Goal: Transaction & Acquisition: Book appointment/travel/reservation

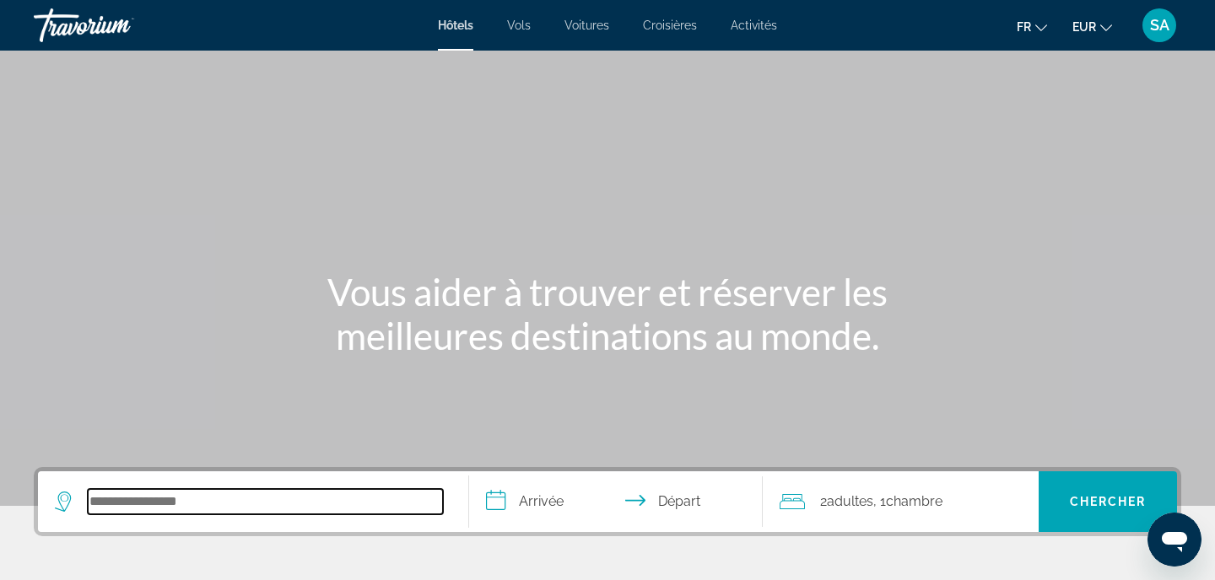
click at [224, 505] on input "Search hotel destination" at bounding box center [265, 501] width 355 height 25
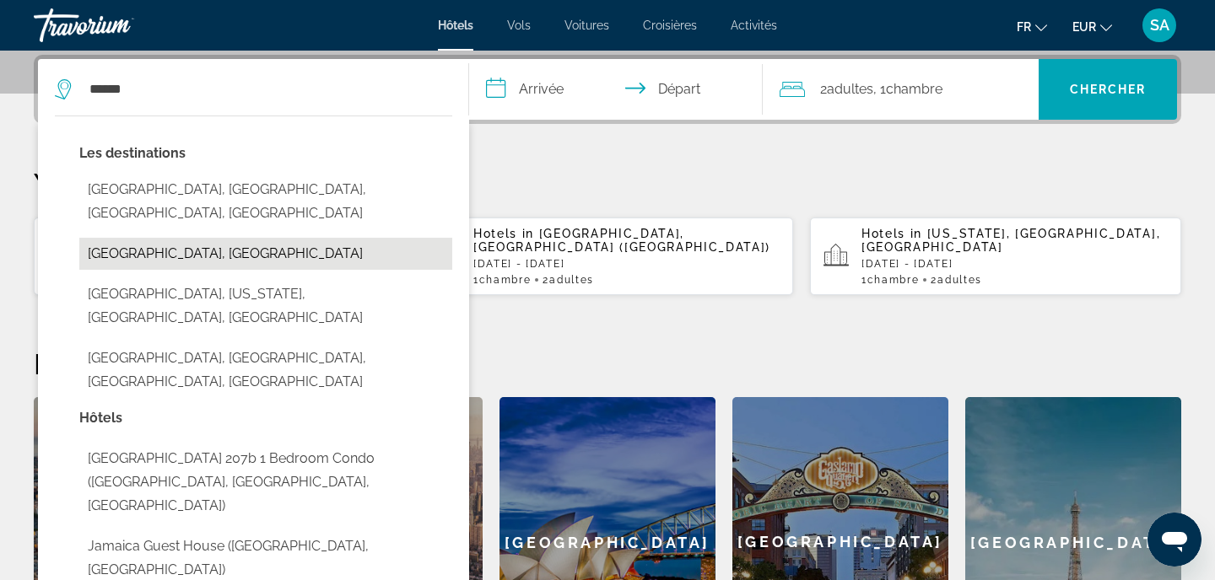
drag, startPoint x: 224, startPoint y: 505, endPoint x: 225, endPoint y: 246, distance: 259.0
click at [225, 246] on button "[GEOGRAPHIC_DATA], [GEOGRAPHIC_DATA]" at bounding box center [265, 254] width 373 height 32
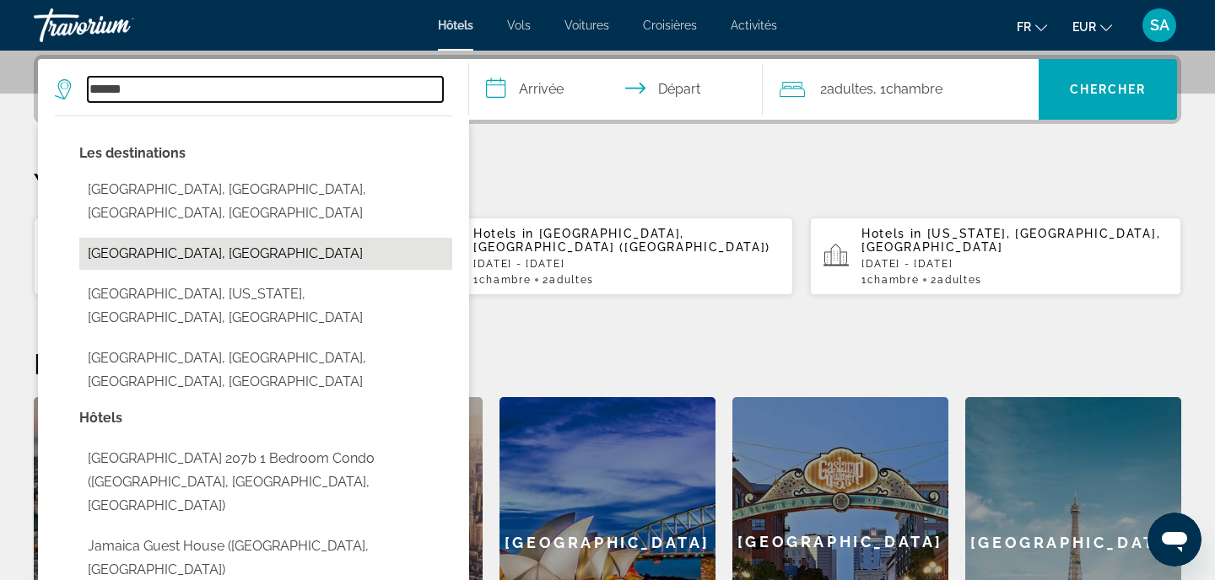
type input "**********"
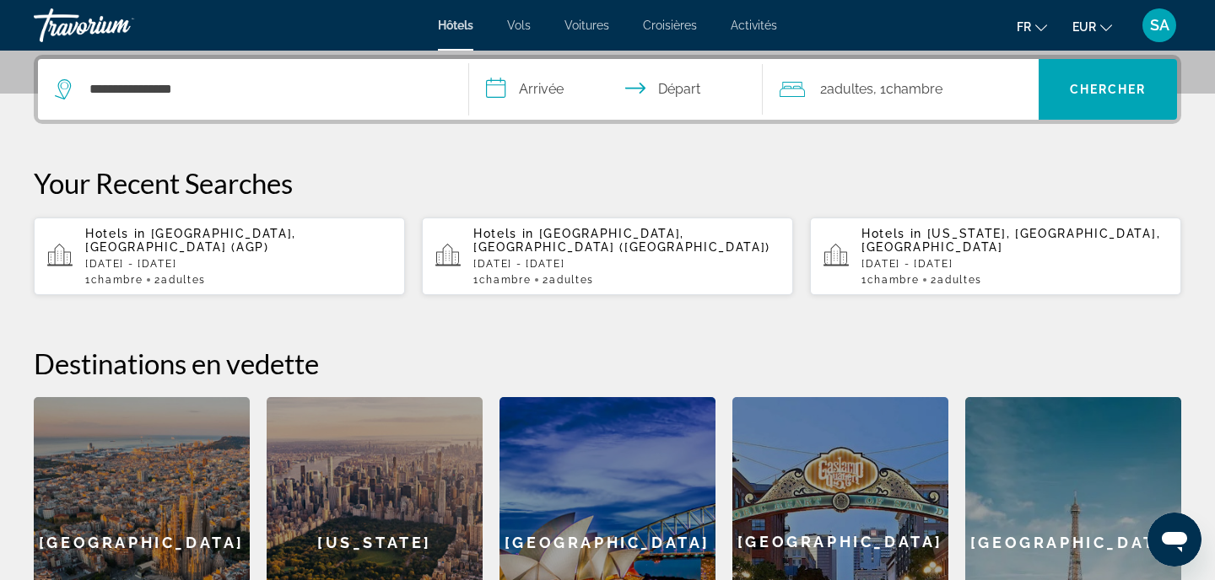
click at [561, 98] on input "**********" at bounding box center [619, 92] width 300 height 66
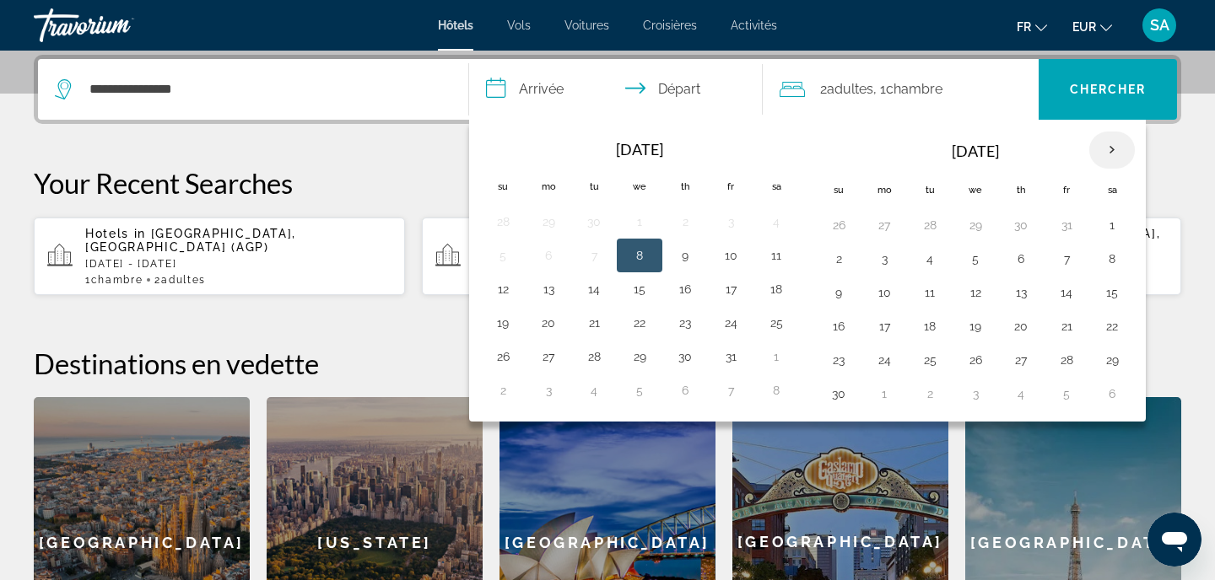
click at [1113, 149] on th "Next month" at bounding box center [1112, 150] width 46 height 37
click at [1111, 146] on th "Next month" at bounding box center [1112, 150] width 46 height 37
click at [1063, 235] on button "2" at bounding box center [1066, 225] width 27 height 24
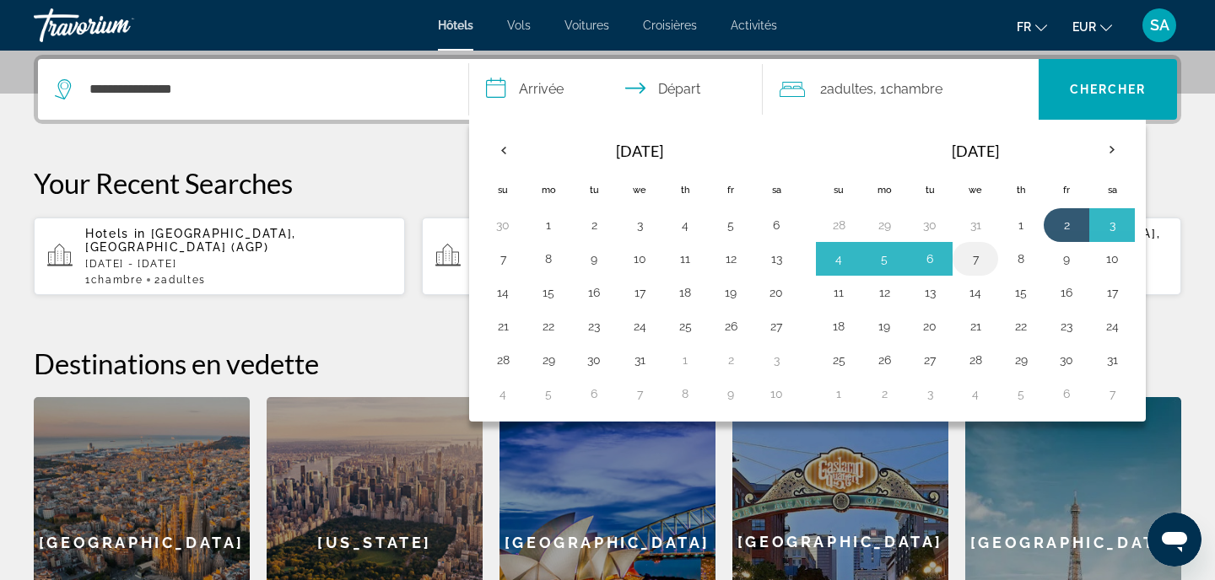
click at [971, 259] on button "7" at bounding box center [975, 259] width 27 height 24
type input "**********"
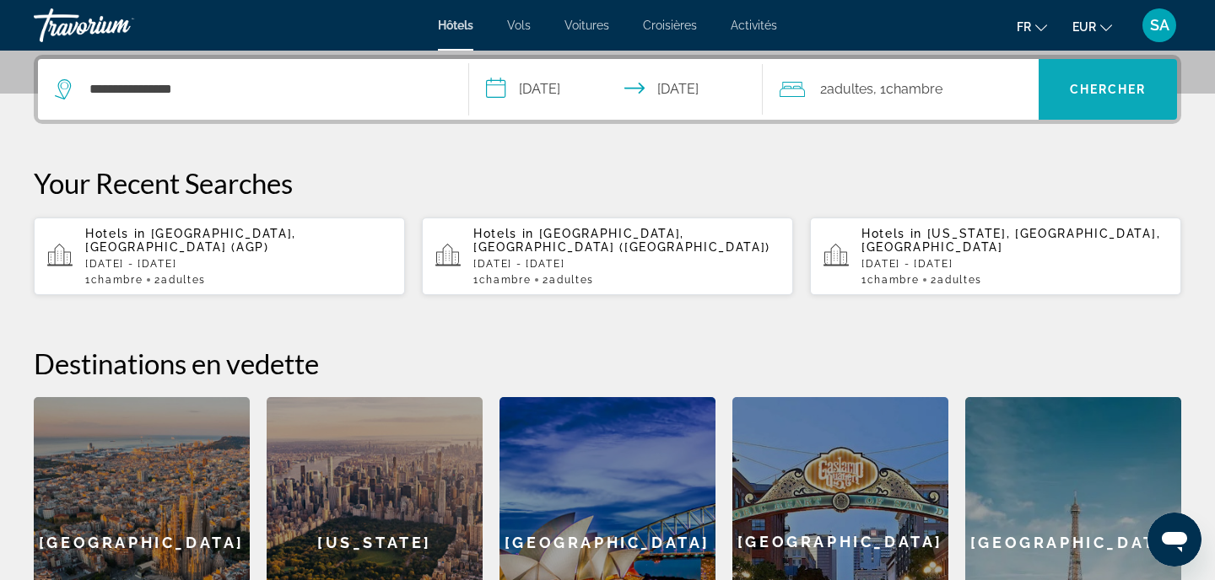
click at [1099, 90] on span "Chercher" at bounding box center [1108, 89] width 77 height 13
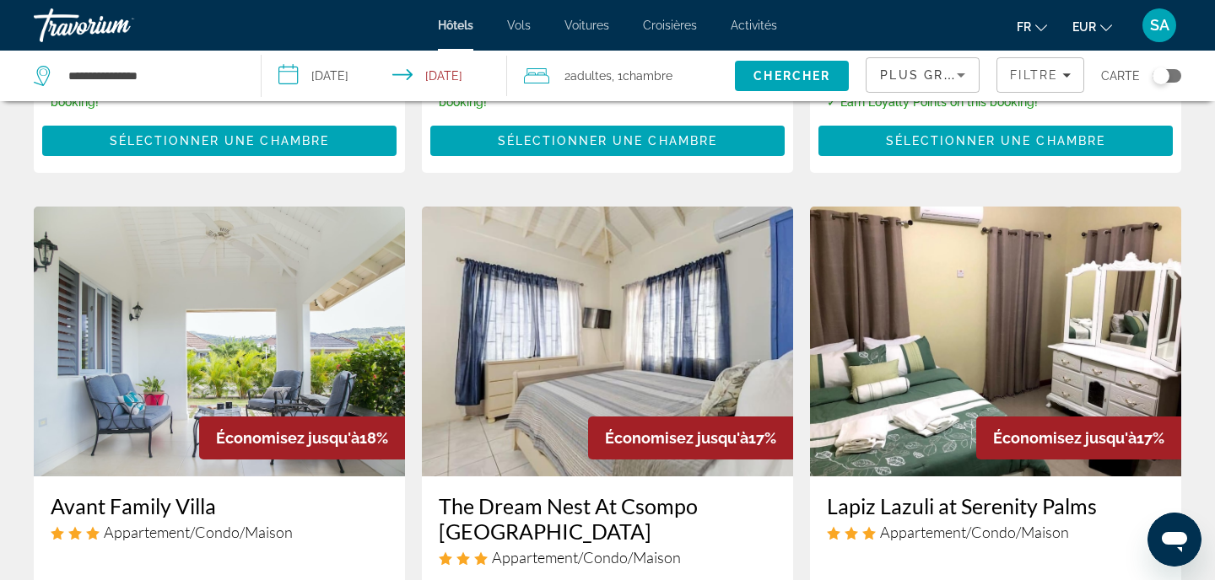
scroll to position [1950, 0]
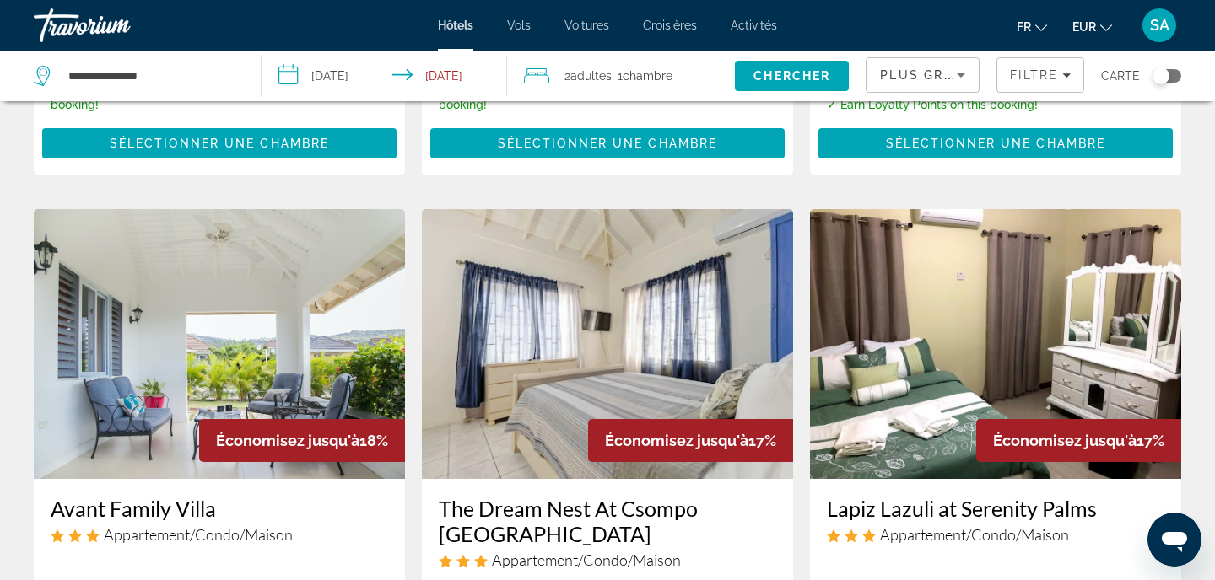
click at [191, 336] on img "Main content" at bounding box center [219, 344] width 371 height 270
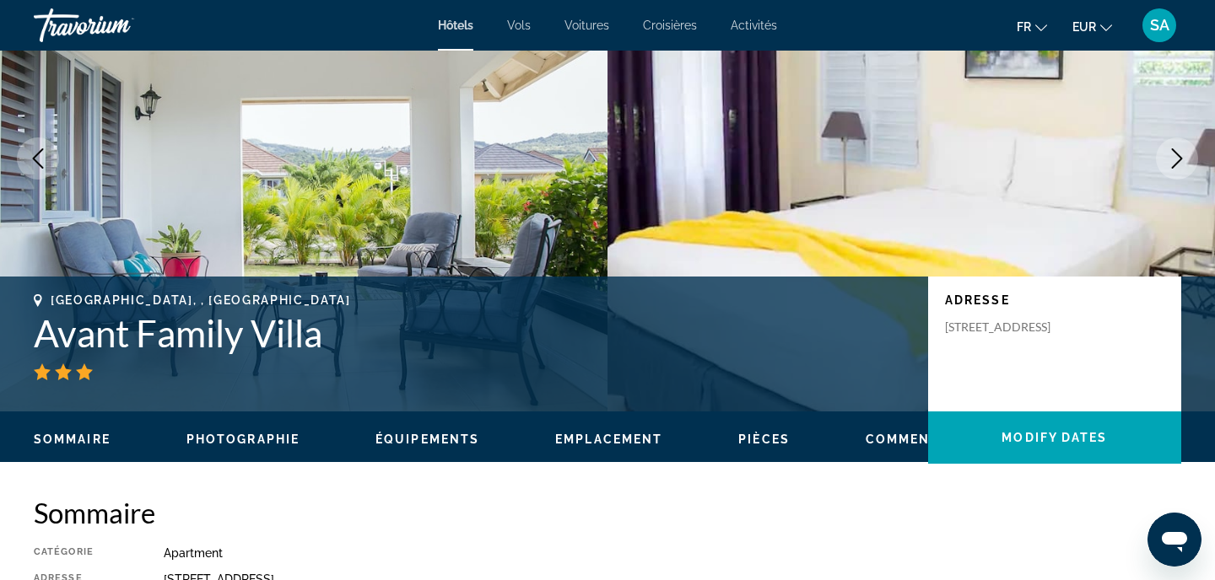
scroll to position [146, 0]
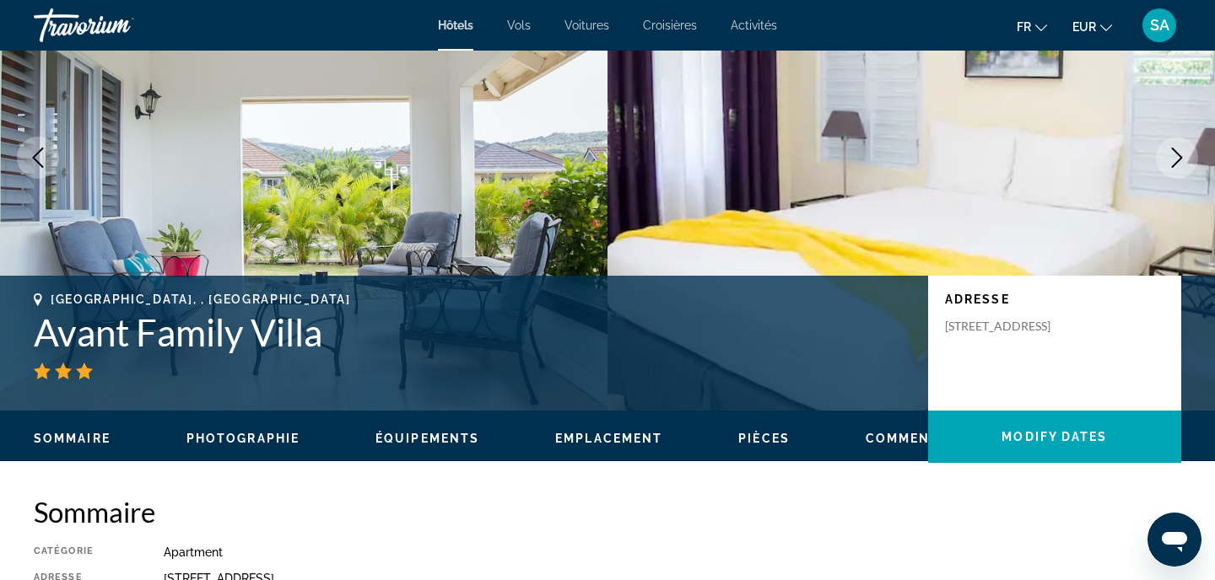
click at [1174, 164] on icon "Next image" at bounding box center [1177, 158] width 20 height 20
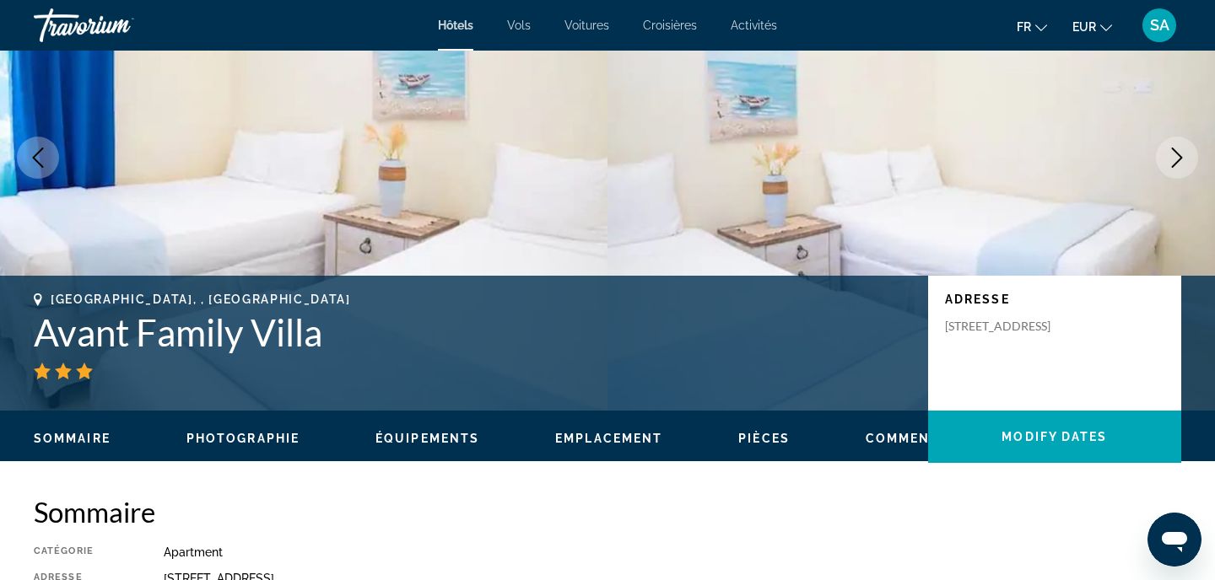
click at [1174, 164] on icon "Next image" at bounding box center [1177, 158] width 20 height 20
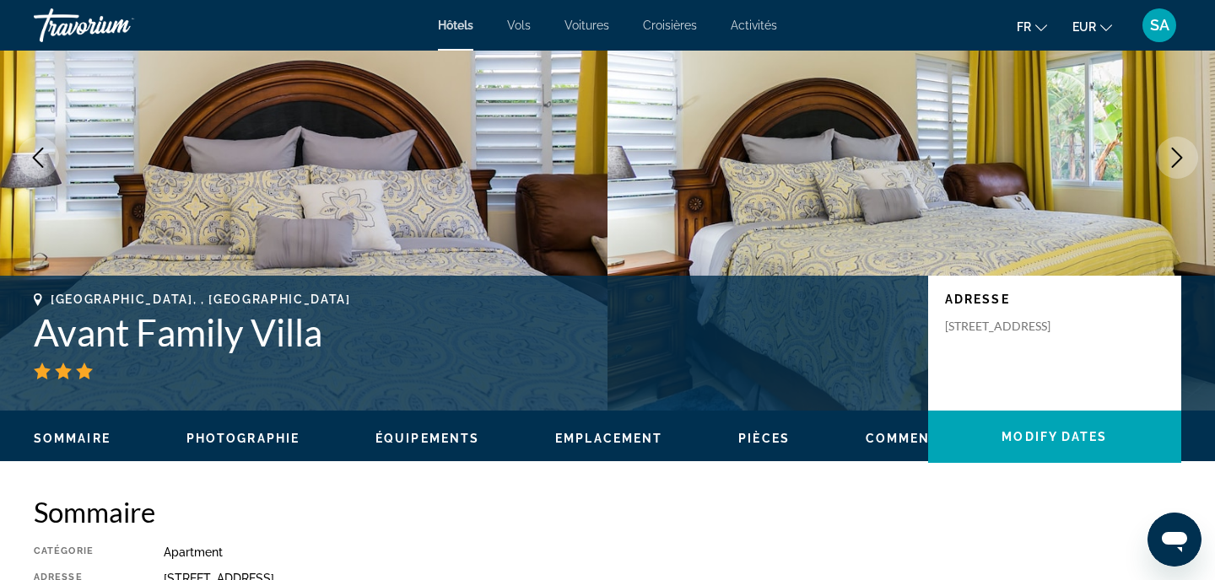
click at [1174, 164] on icon "Next image" at bounding box center [1177, 158] width 20 height 20
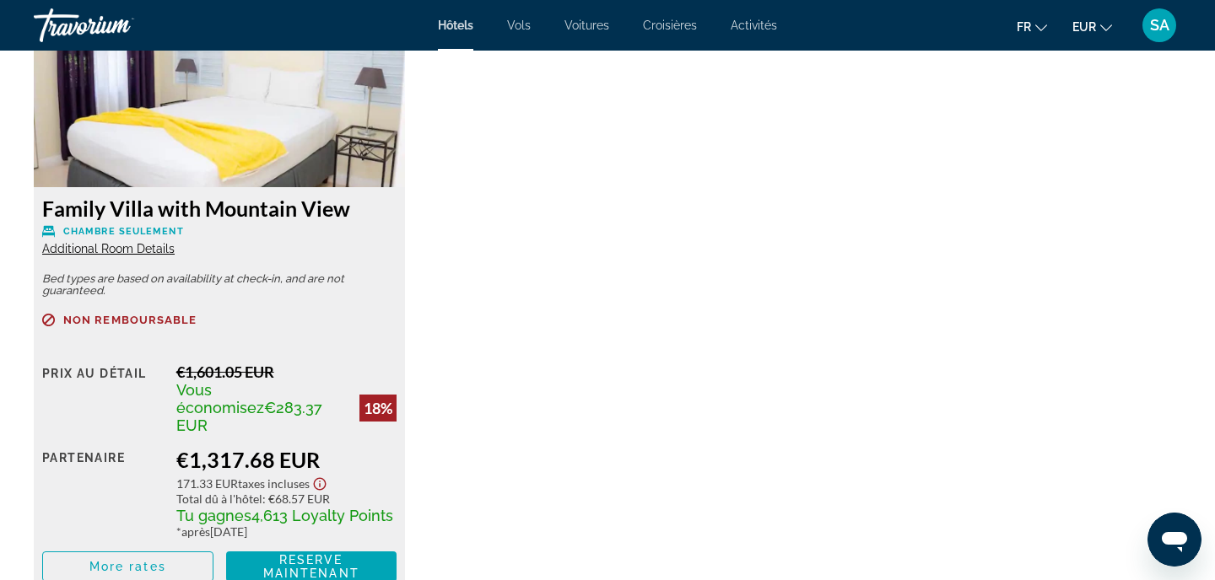
scroll to position [2411, 0]
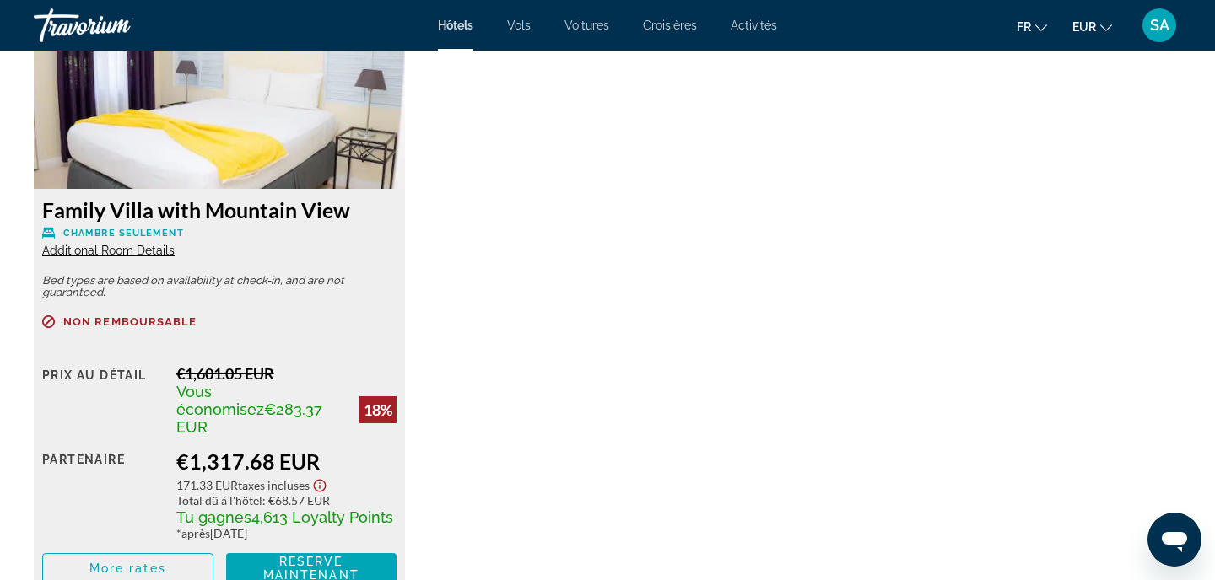
click at [128, 255] on span "Additional Room Details" at bounding box center [108, 250] width 132 height 13
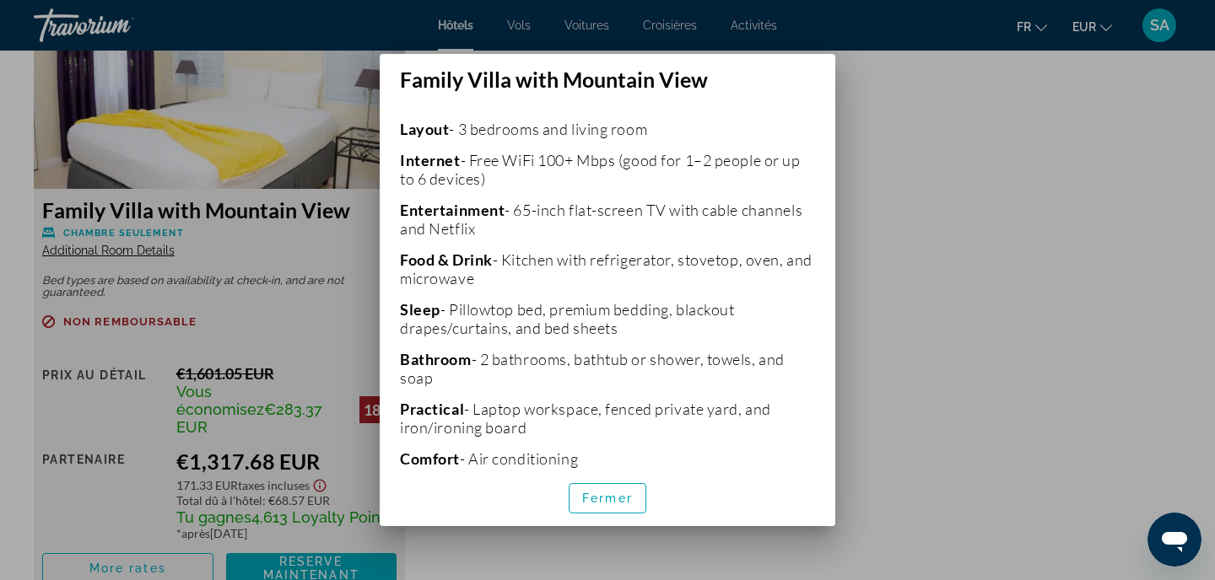
scroll to position [386, 0]
click at [601, 498] on span "Fermer" at bounding box center [607, 498] width 51 height 13
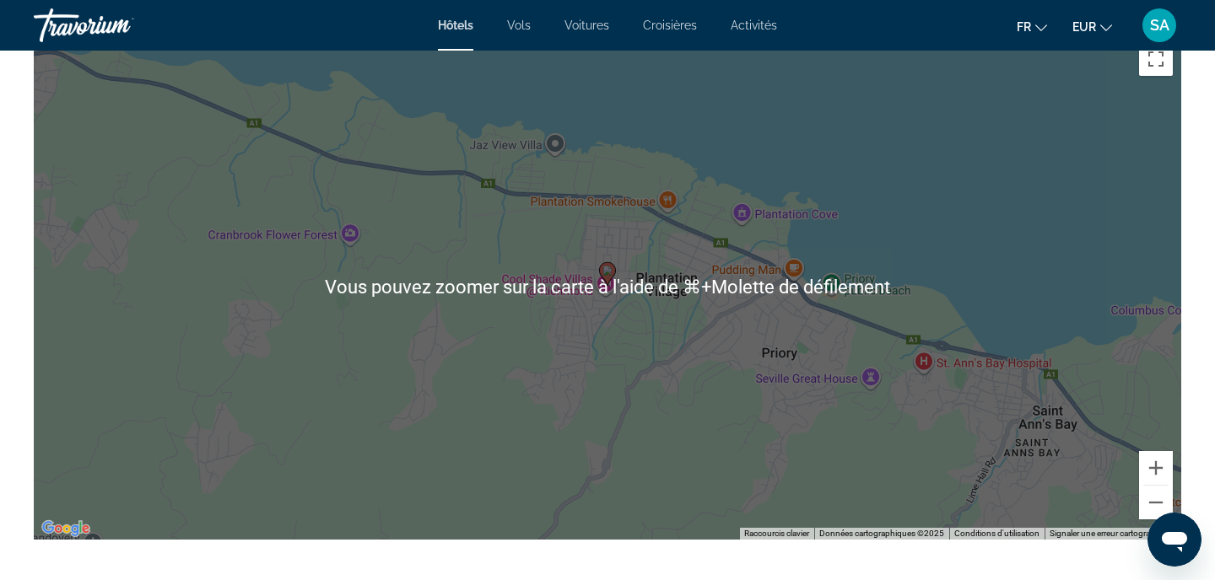
scroll to position [1667, 0]
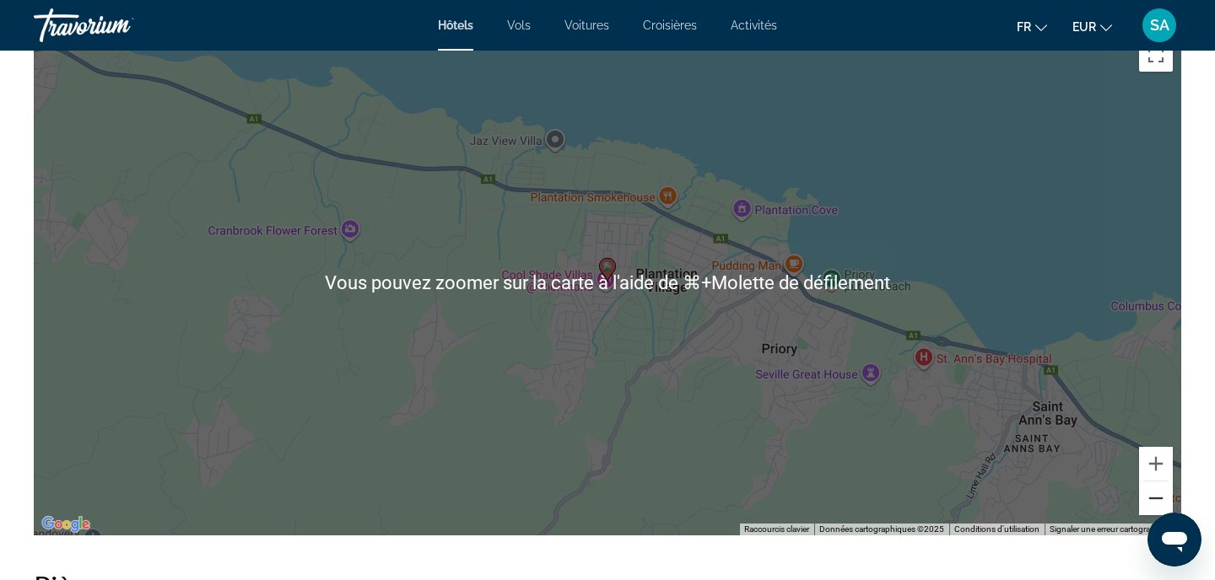
click at [1151, 499] on button "Zoom arrière" at bounding box center [1156, 499] width 34 height 34
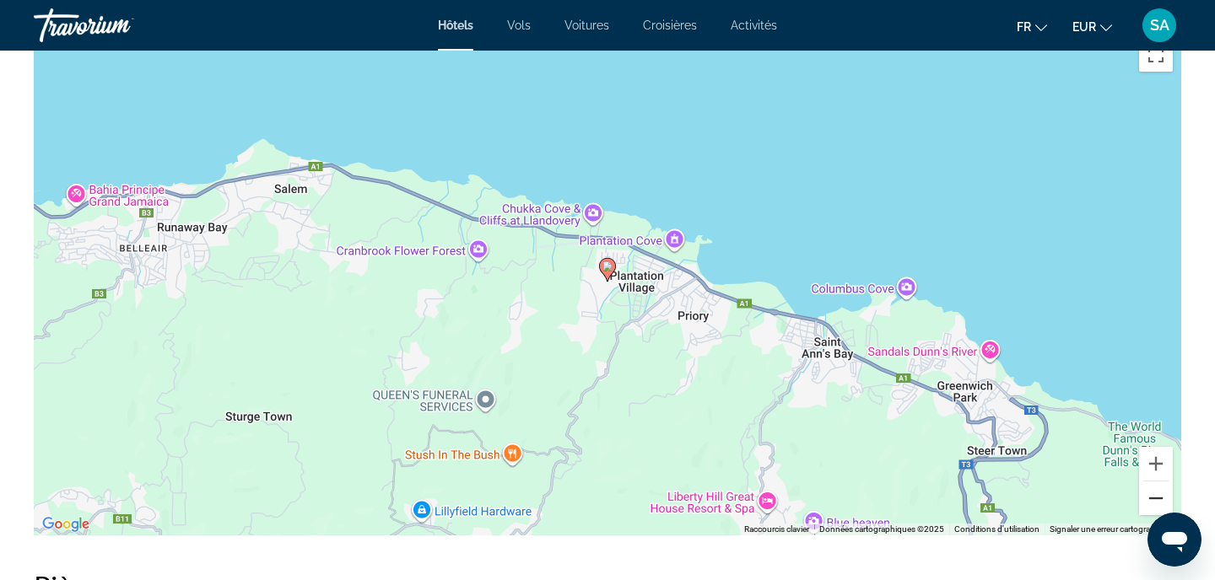
click at [1151, 499] on button "Zoom arrière" at bounding box center [1156, 499] width 34 height 34
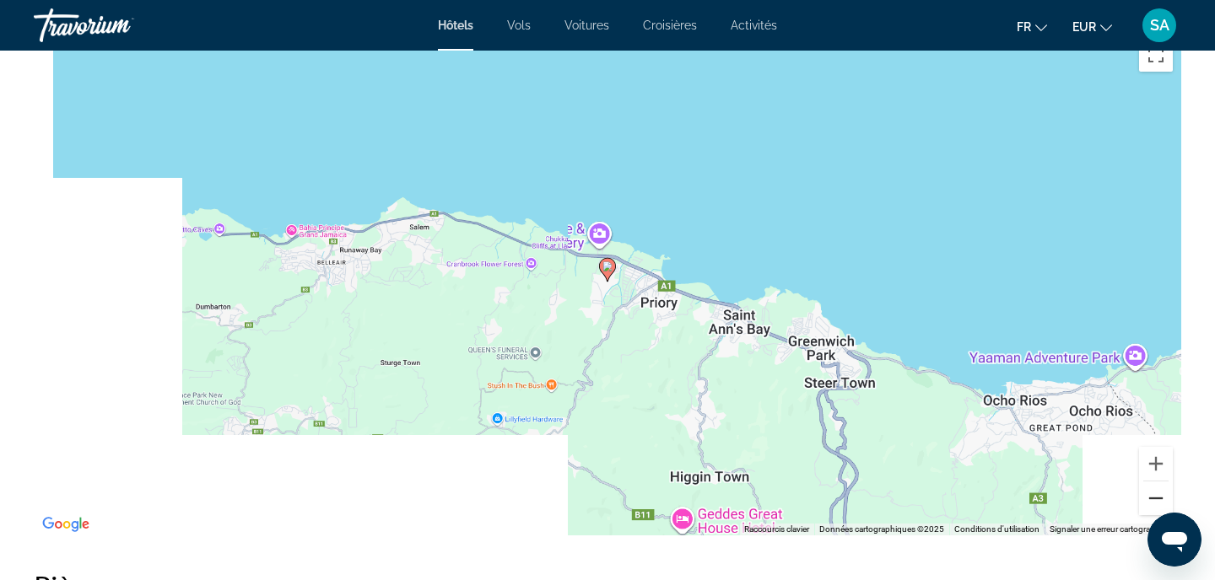
click at [1151, 499] on button "Zoom arrière" at bounding box center [1156, 499] width 34 height 34
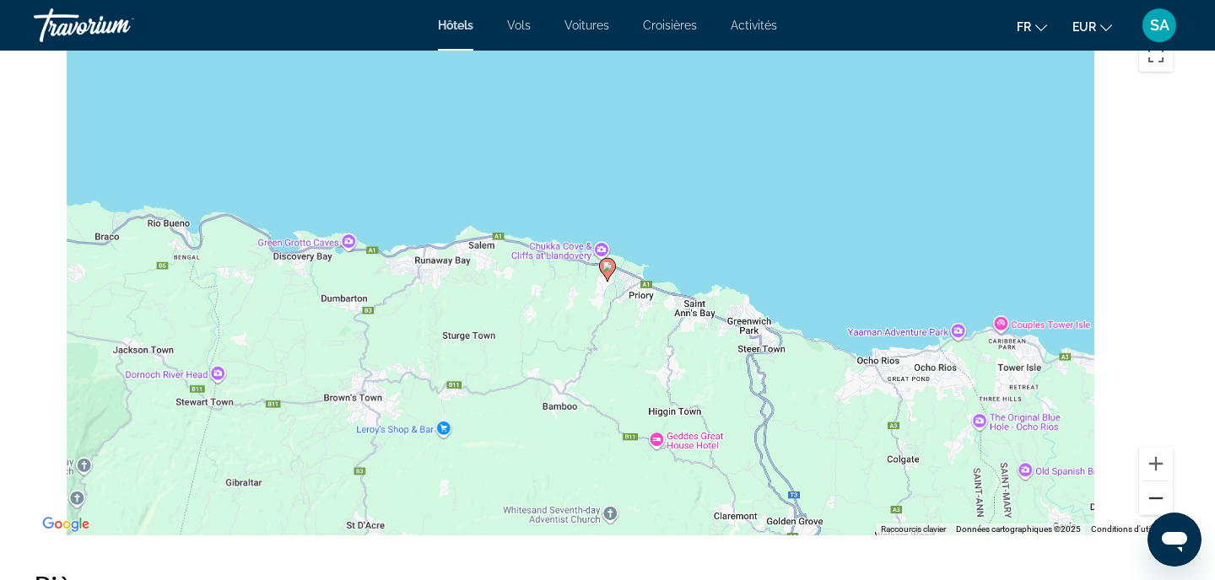
click at [1151, 499] on button "Zoom arrière" at bounding box center [1156, 499] width 34 height 34
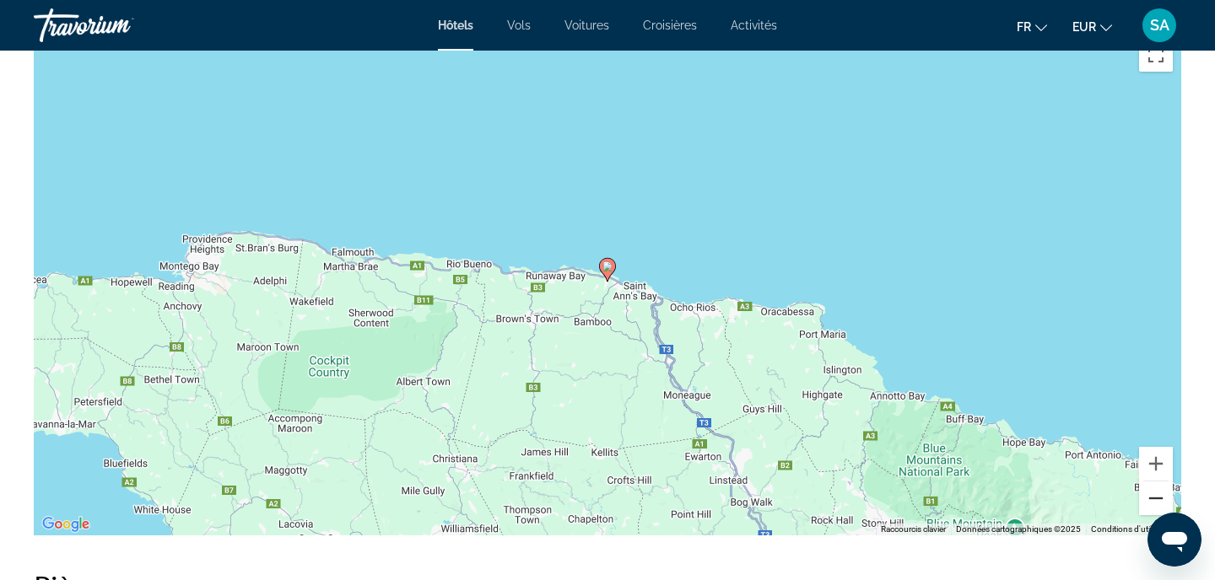
click at [1151, 499] on button "Zoom arrière" at bounding box center [1156, 499] width 34 height 34
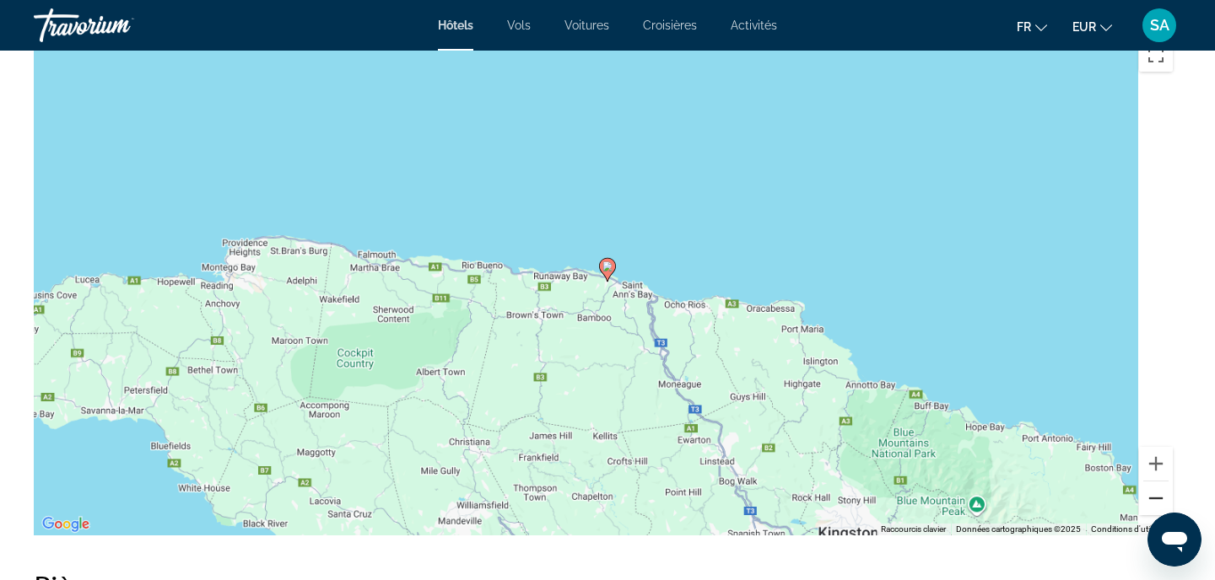
click at [1151, 499] on button "Zoom arrière" at bounding box center [1156, 499] width 34 height 34
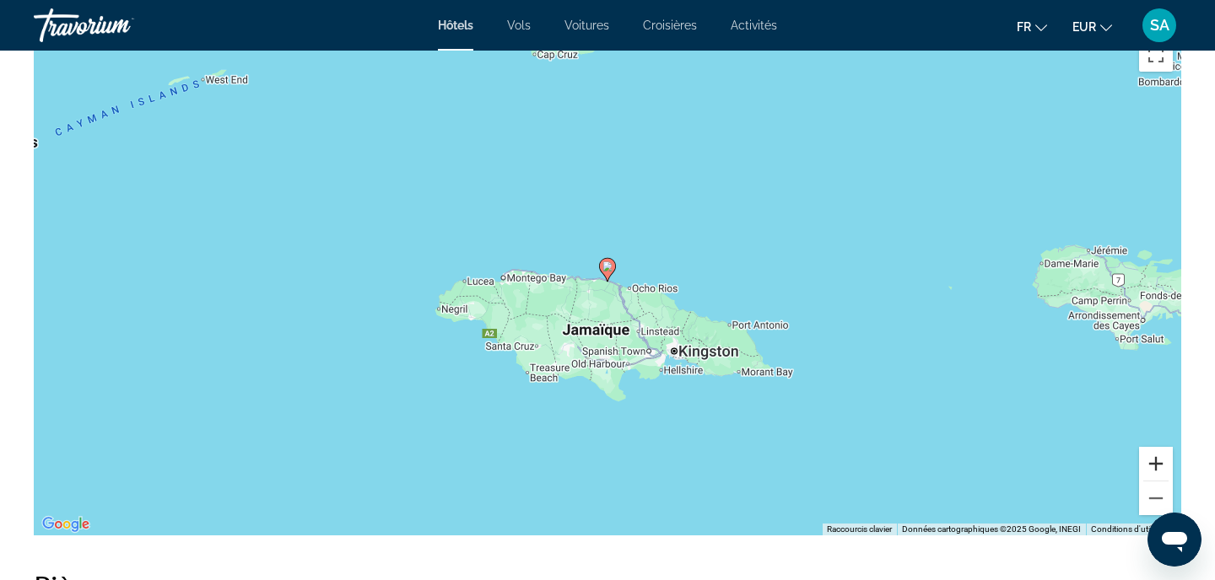
click at [1161, 472] on button "Zoom avant" at bounding box center [1156, 464] width 34 height 34
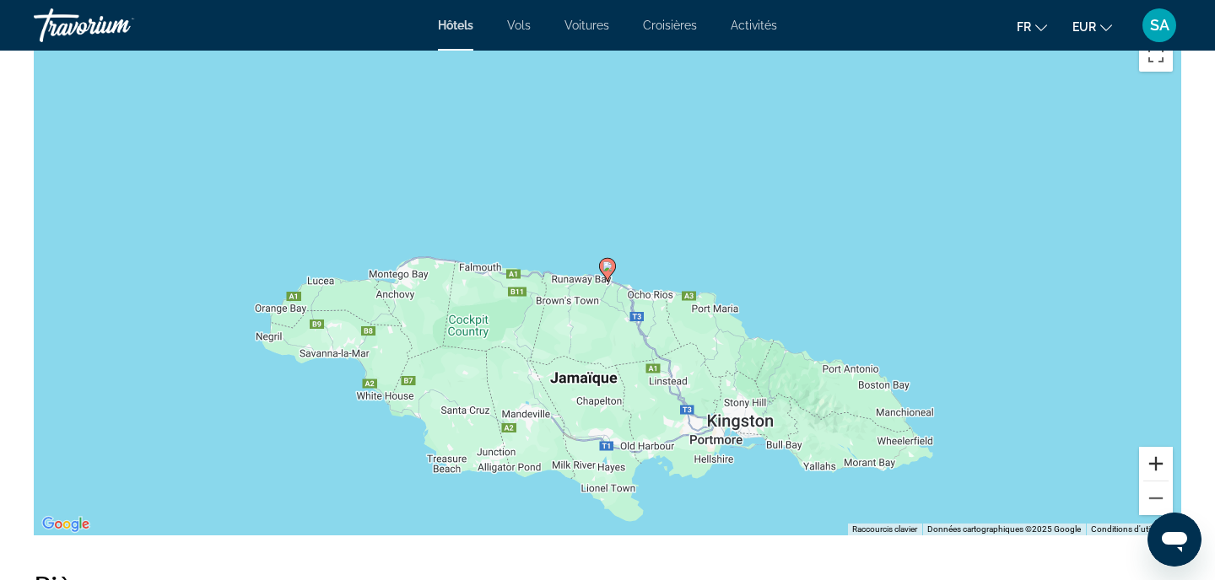
click at [1161, 472] on button "Zoom avant" at bounding box center [1156, 464] width 34 height 34
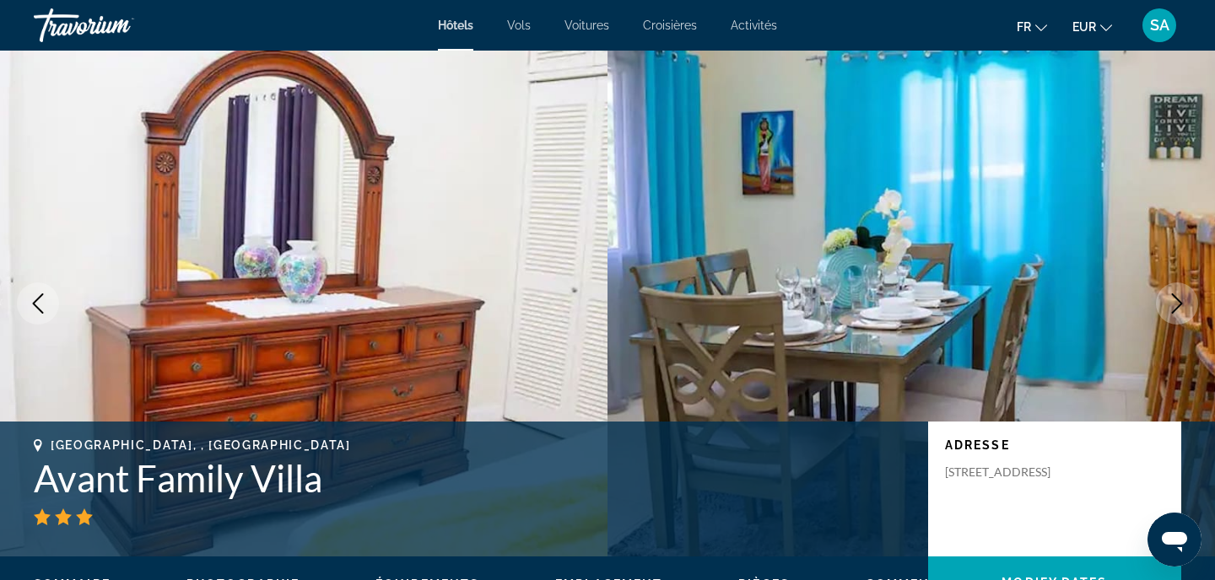
scroll to position [0, 0]
